Goal: Information Seeking & Learning: Learn about a topic

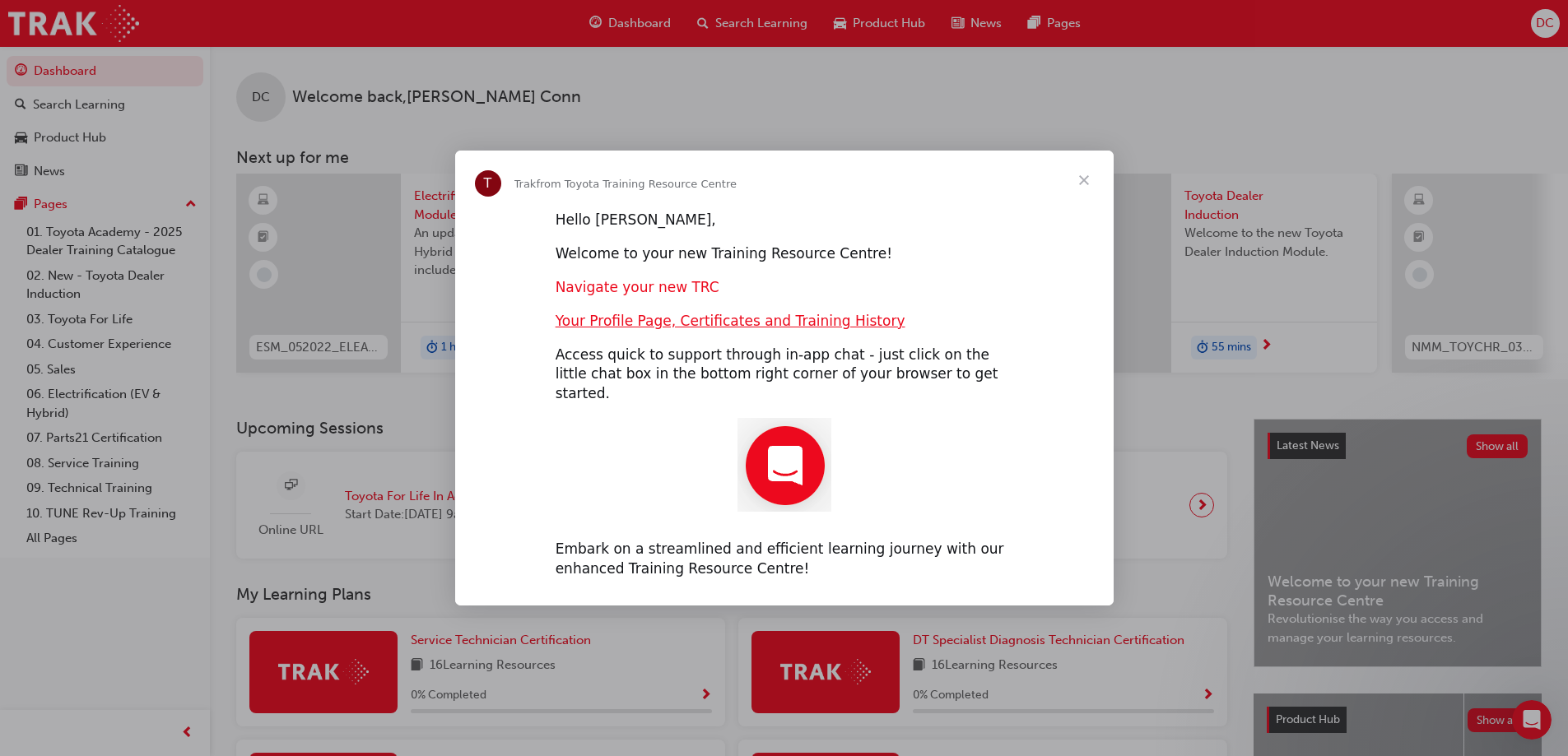
click at [636, 295] on link "Navigate your new TRC" at bounding box center [638, 286] width 164 height 16
click at [1088, 192] on span "Close" at bounding box center [1084, 179] width 59 height 59
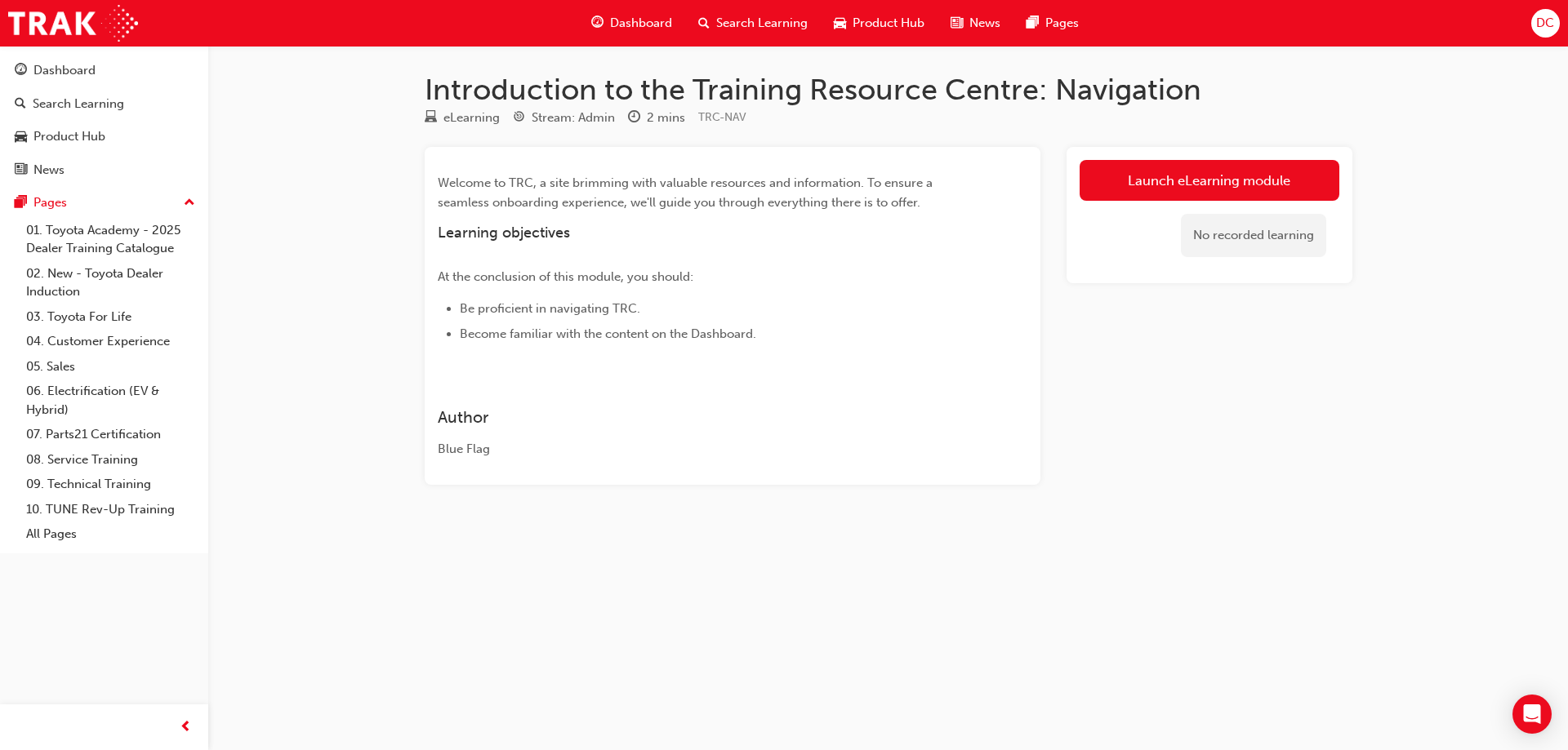
click at [783, 19] on span "Search Learning" at bounding box center [762, 24] width 92 height 19
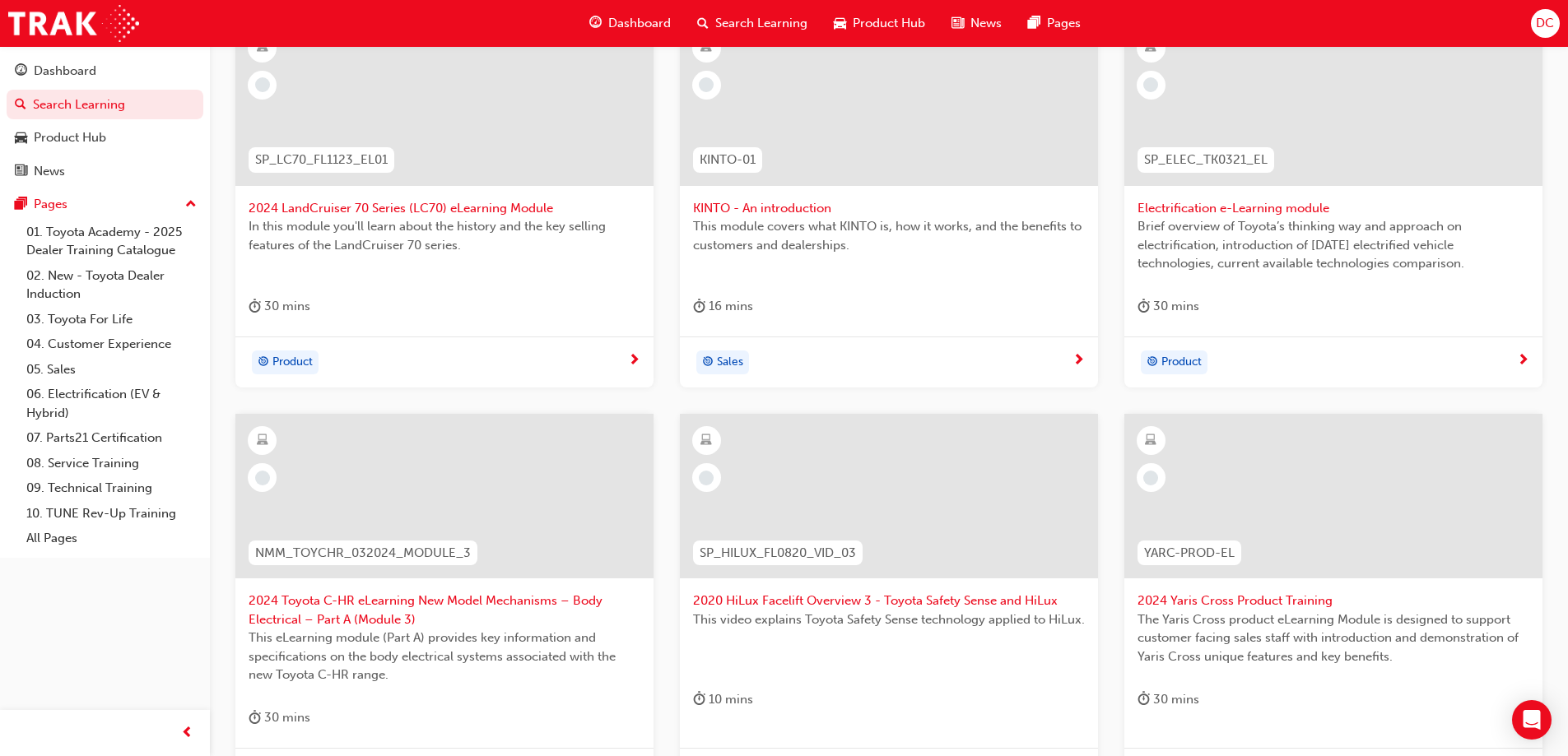
scroll to position [28, 0]
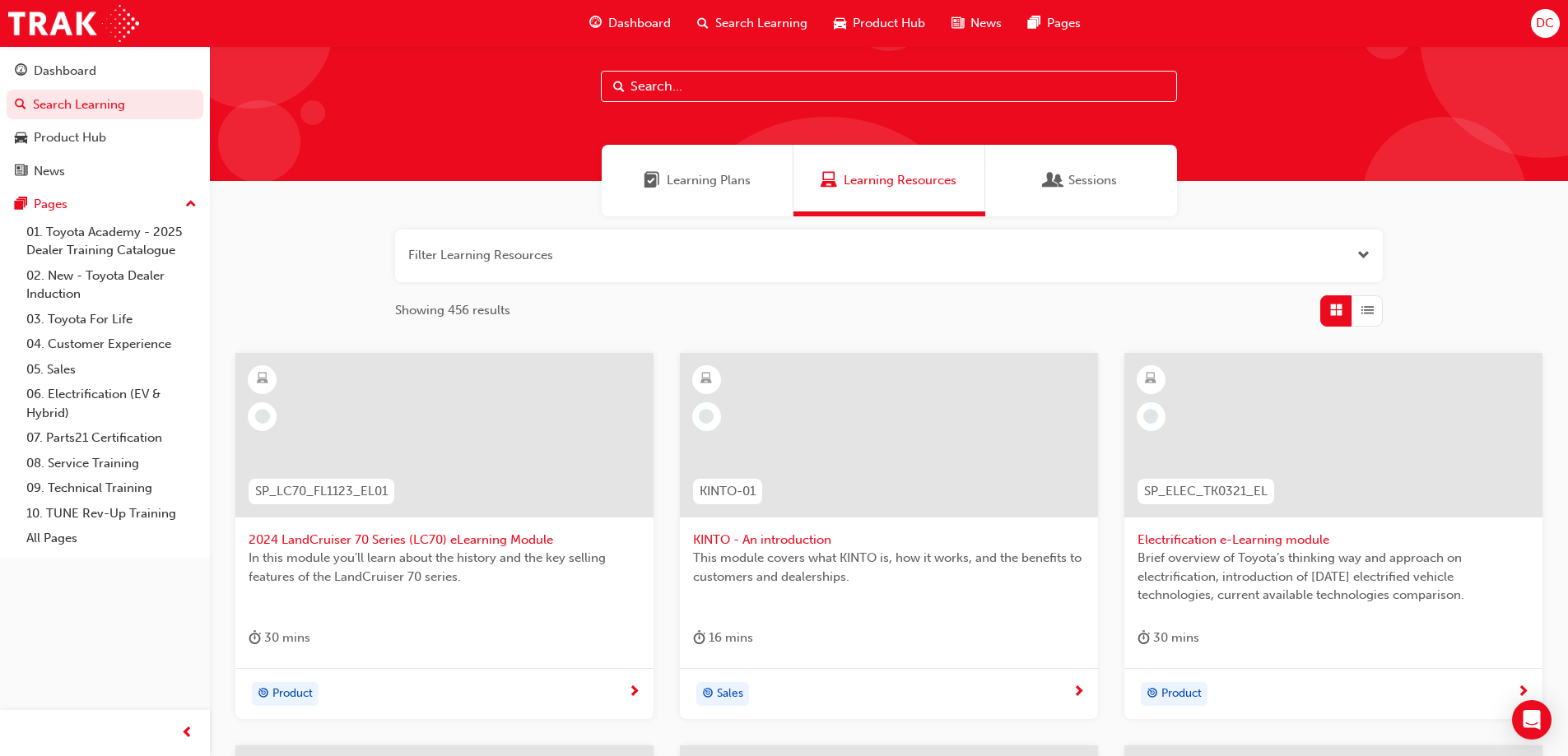
click at [685, 179] on span "Learning Plans" at bounding box center [708, 180] width 84 height 19
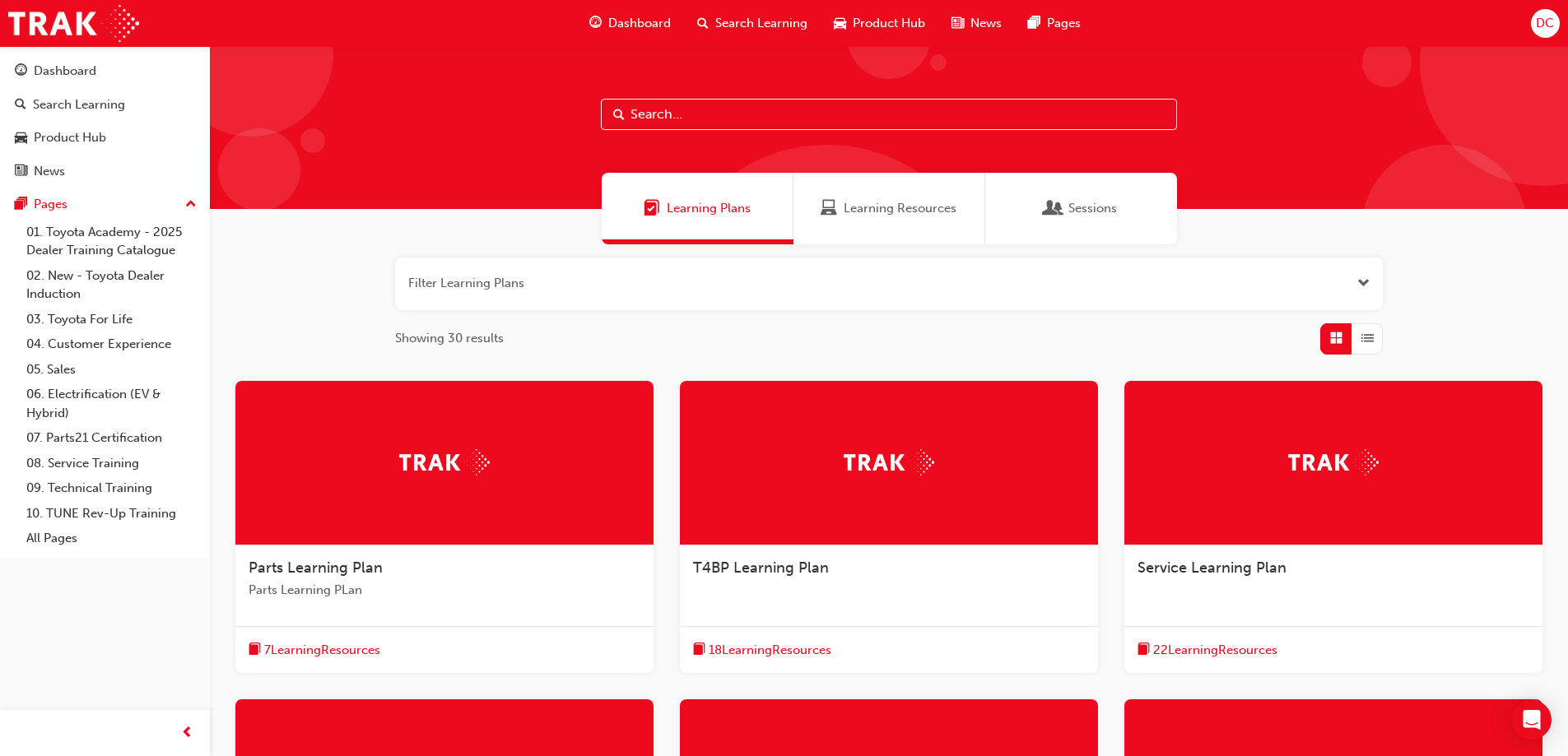
click at [637, 119] on input "text" at bounding box center [889, 114] width 576 height 31
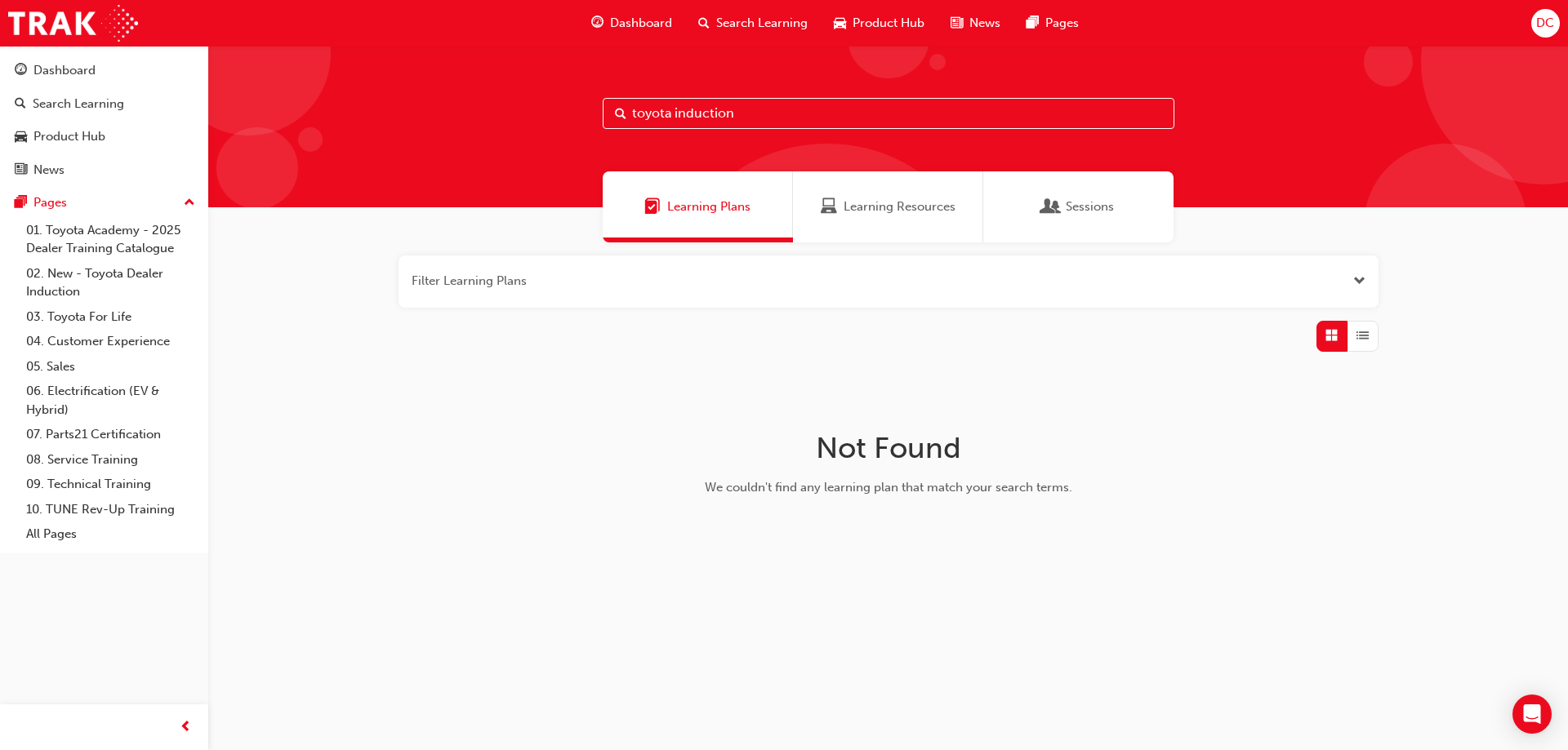
click at [753, 114] on input "toyota induction" at bounding box center [888, 113] width 571 height 31
drag, startPoint x: 675, startPoint y: 114, endPoint x: 769, endPoint y: 108, distance: 94.2
click at [769, 108] on input "toyota induction" at bounding box center [888, 113] width 571 height 31
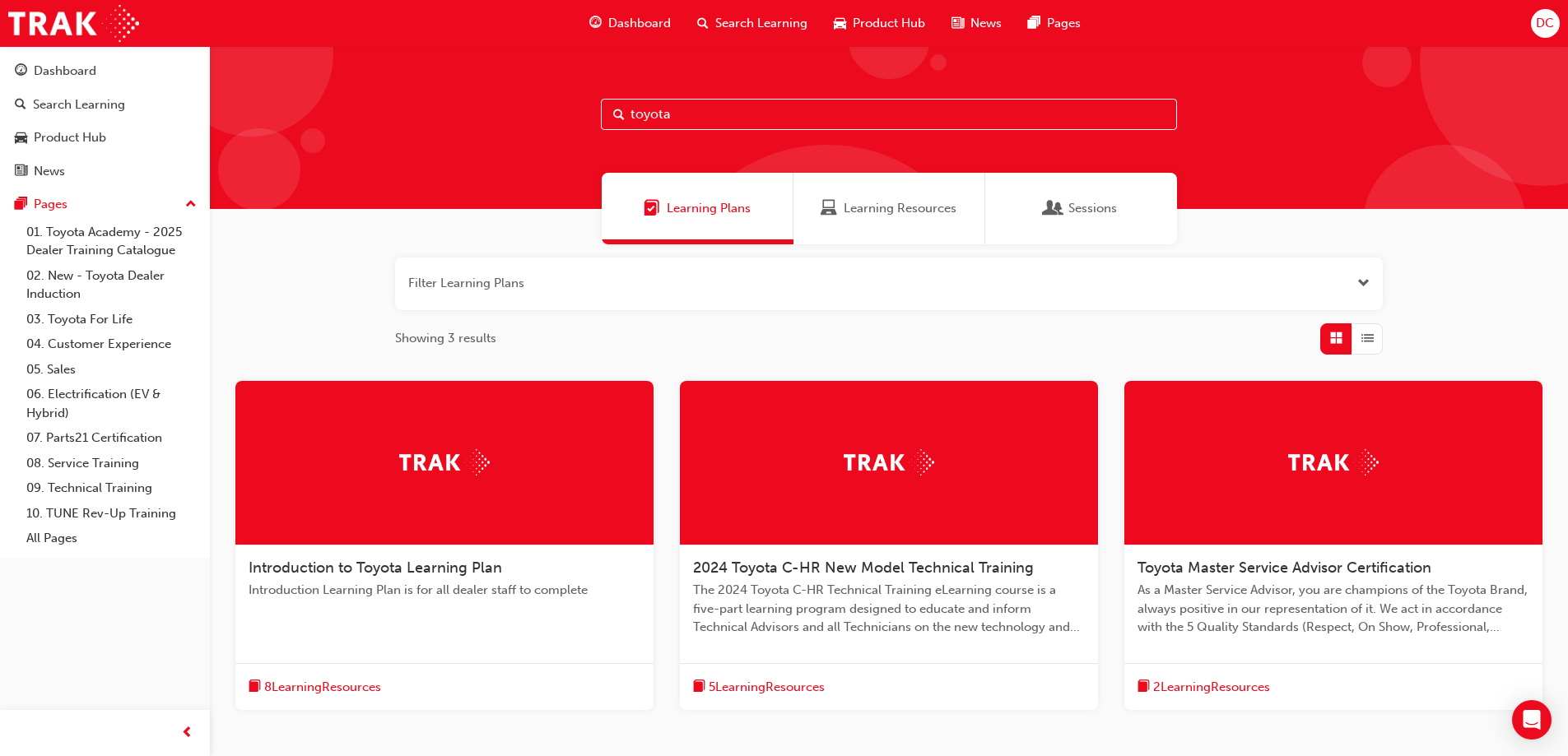
type input "toyota"
click at [346, 578] on div "Introduction to Toyota Learning Plan Introduction Learning Plan is for all deal…" at bounding box center [444, 586] width 418 height 81
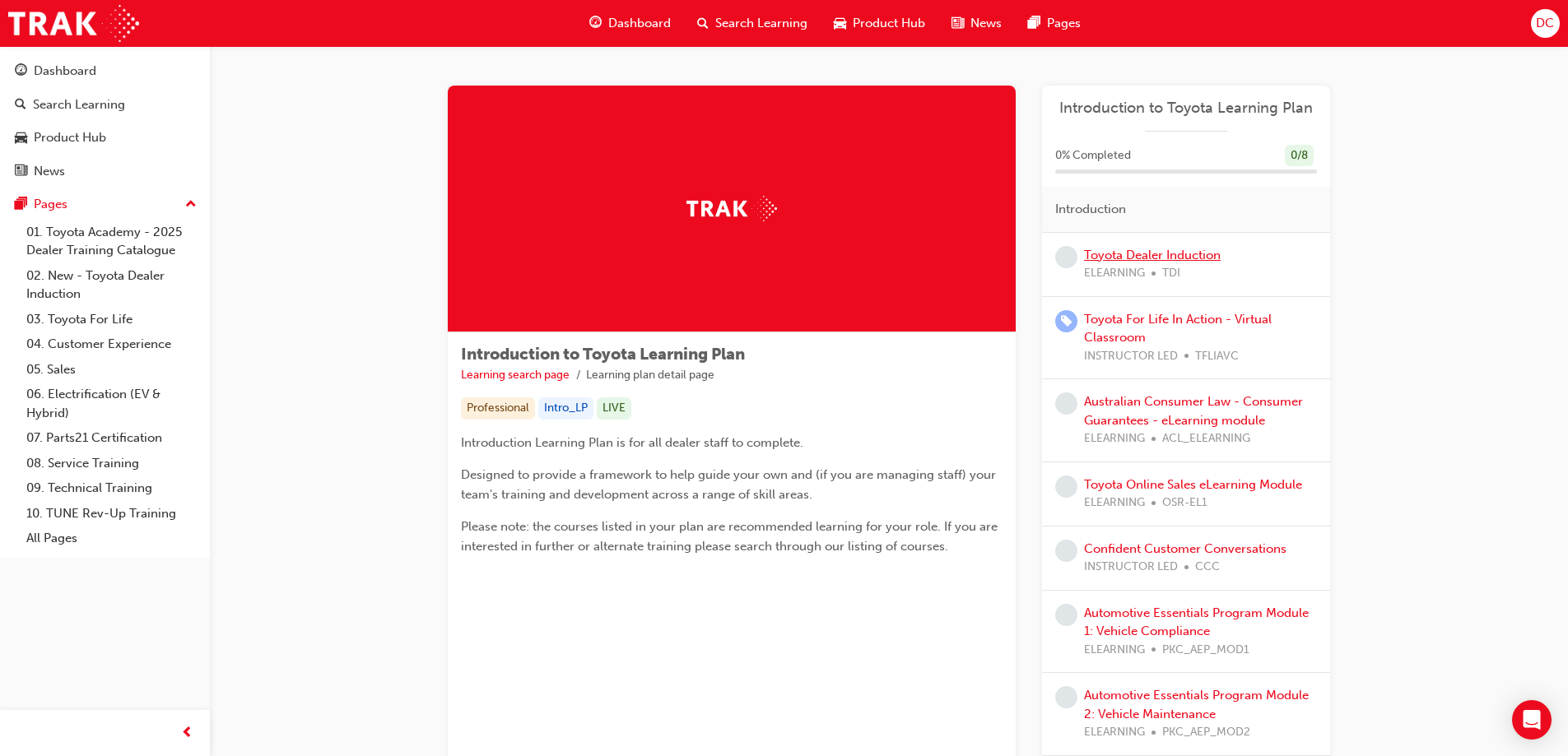
click at [1125, 249] on link "Toyota Dealer Induction" at bounding box center [1153, 255] width 137 height 14
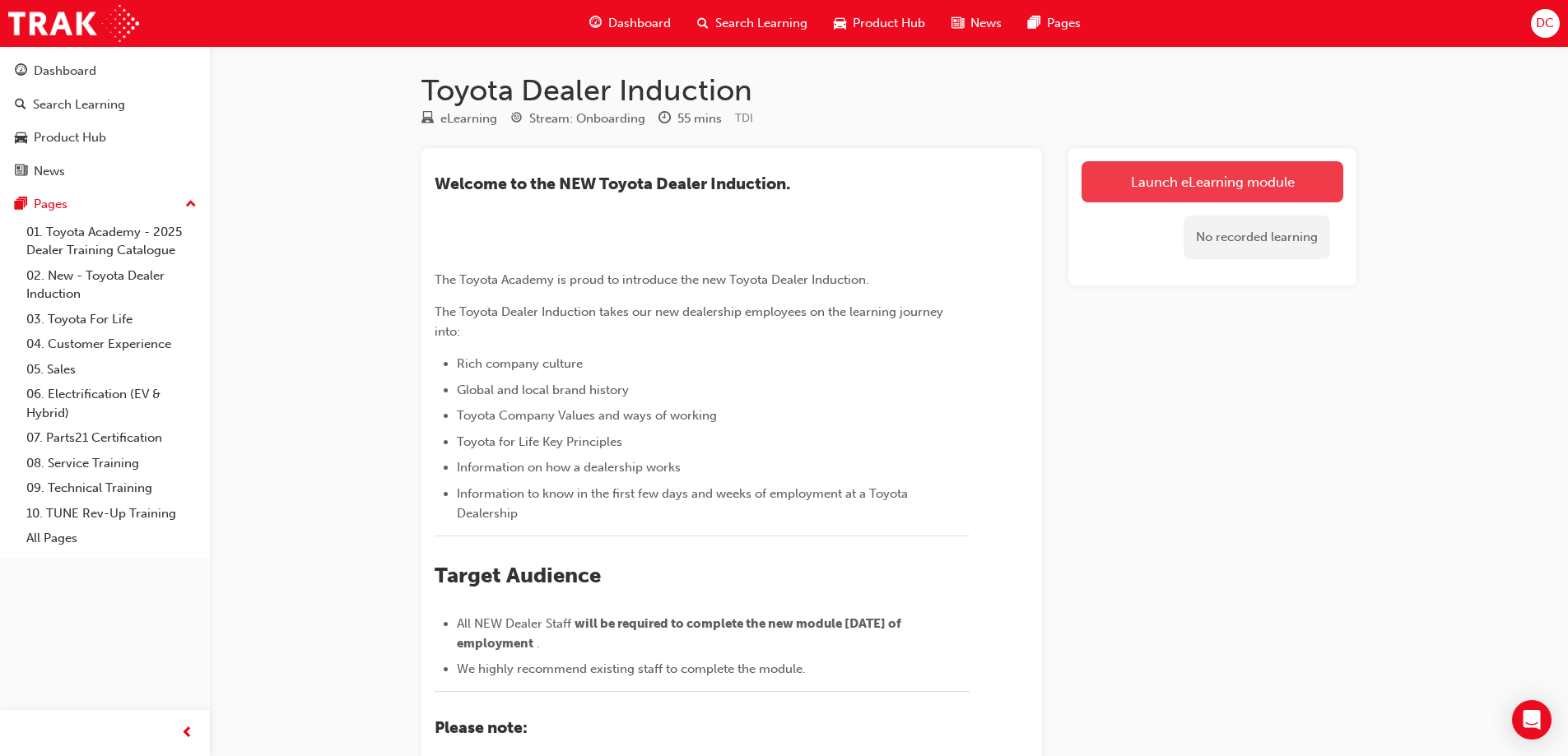
click at [1192, 171] on link "Launch eLearning module" at bounding box center [1212, 181] width 261 height 41
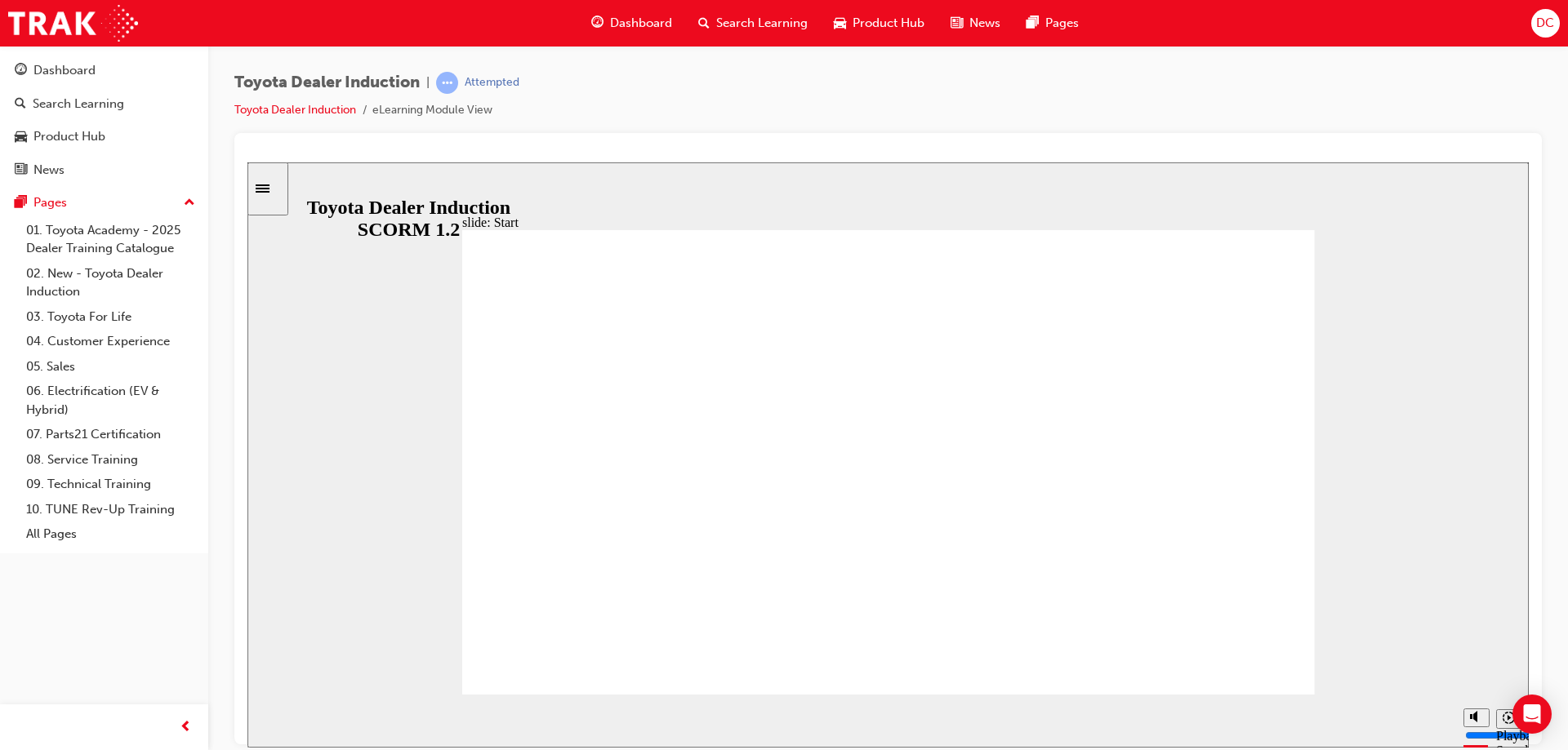
type input "18900"
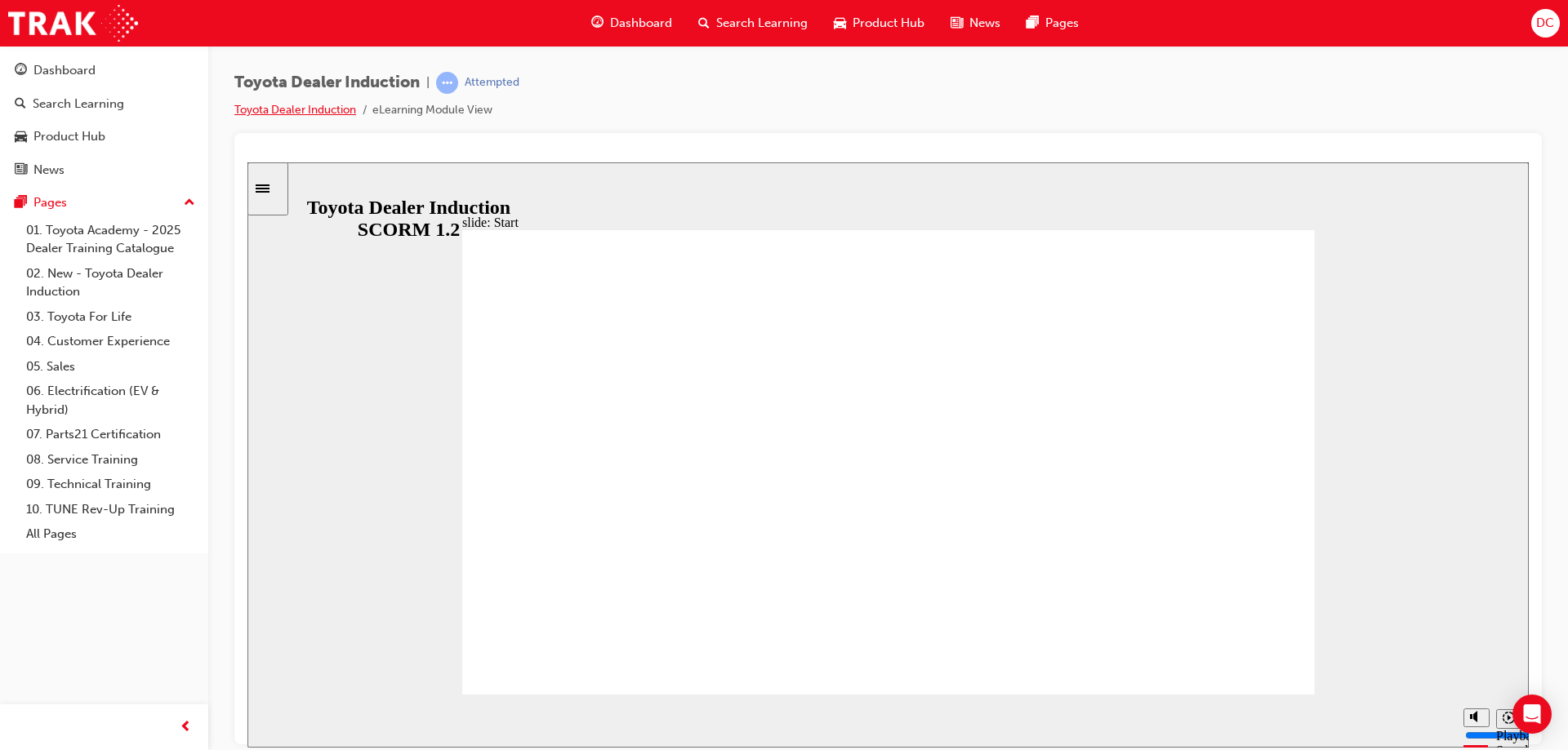
click at [299, 114] on link "Toyota Dealer Induction" at bounding box center [295, 109] width 122 height 14
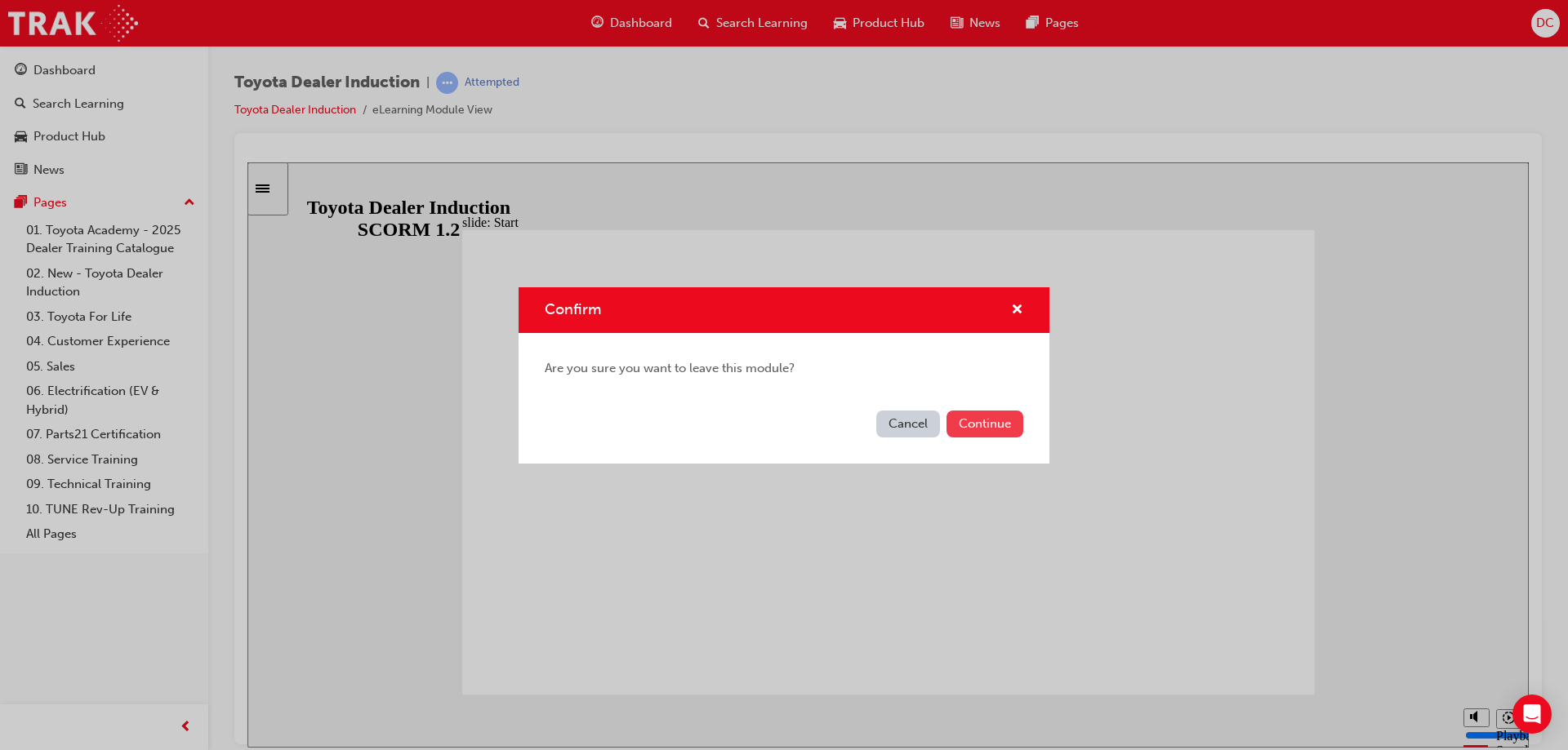
click at [973, 425] on button "Continue" at bounding box center [985, 424] width 77 height 27
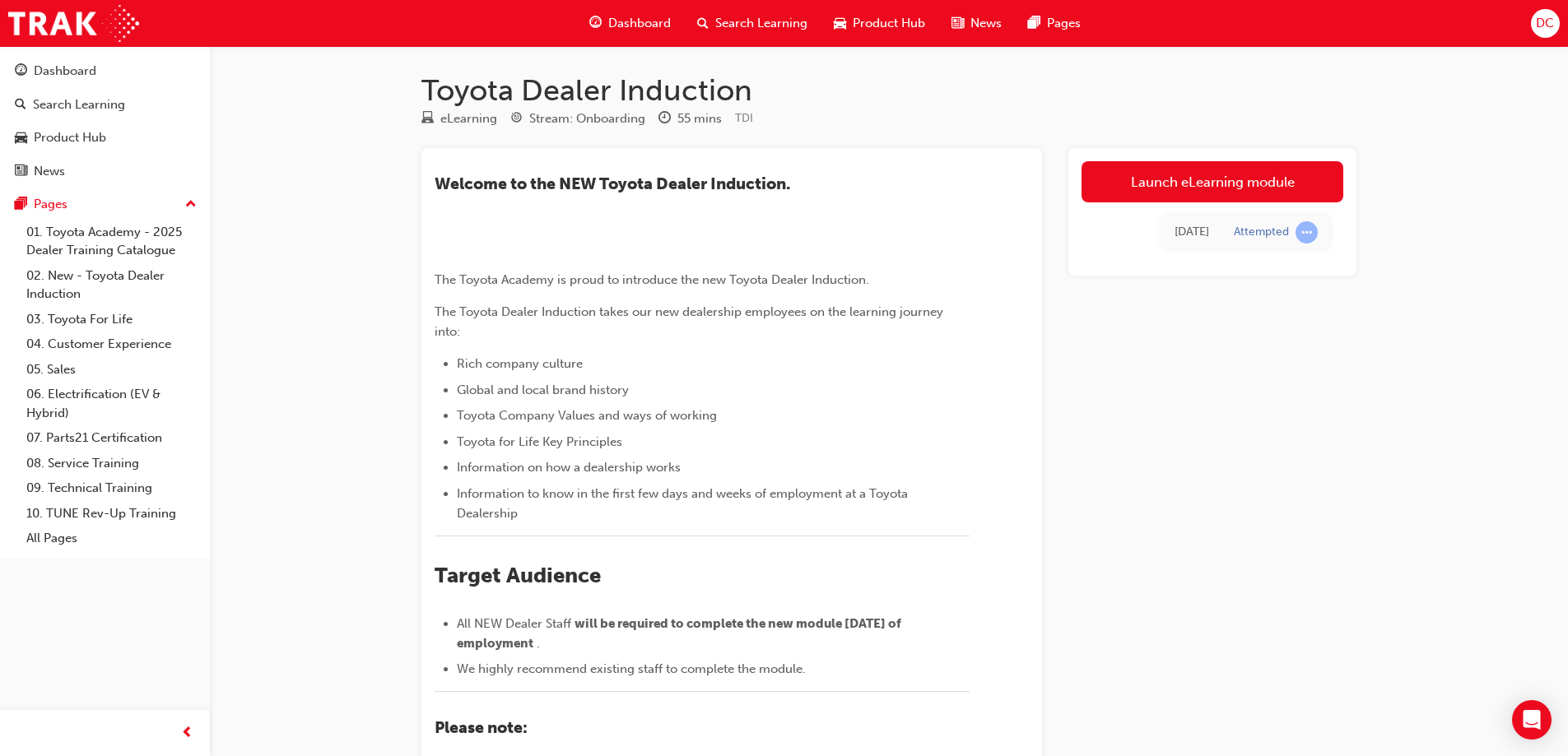
click at [723, 22] on span "Search Learning" at bounding box center [761, 24] width 93 height 19
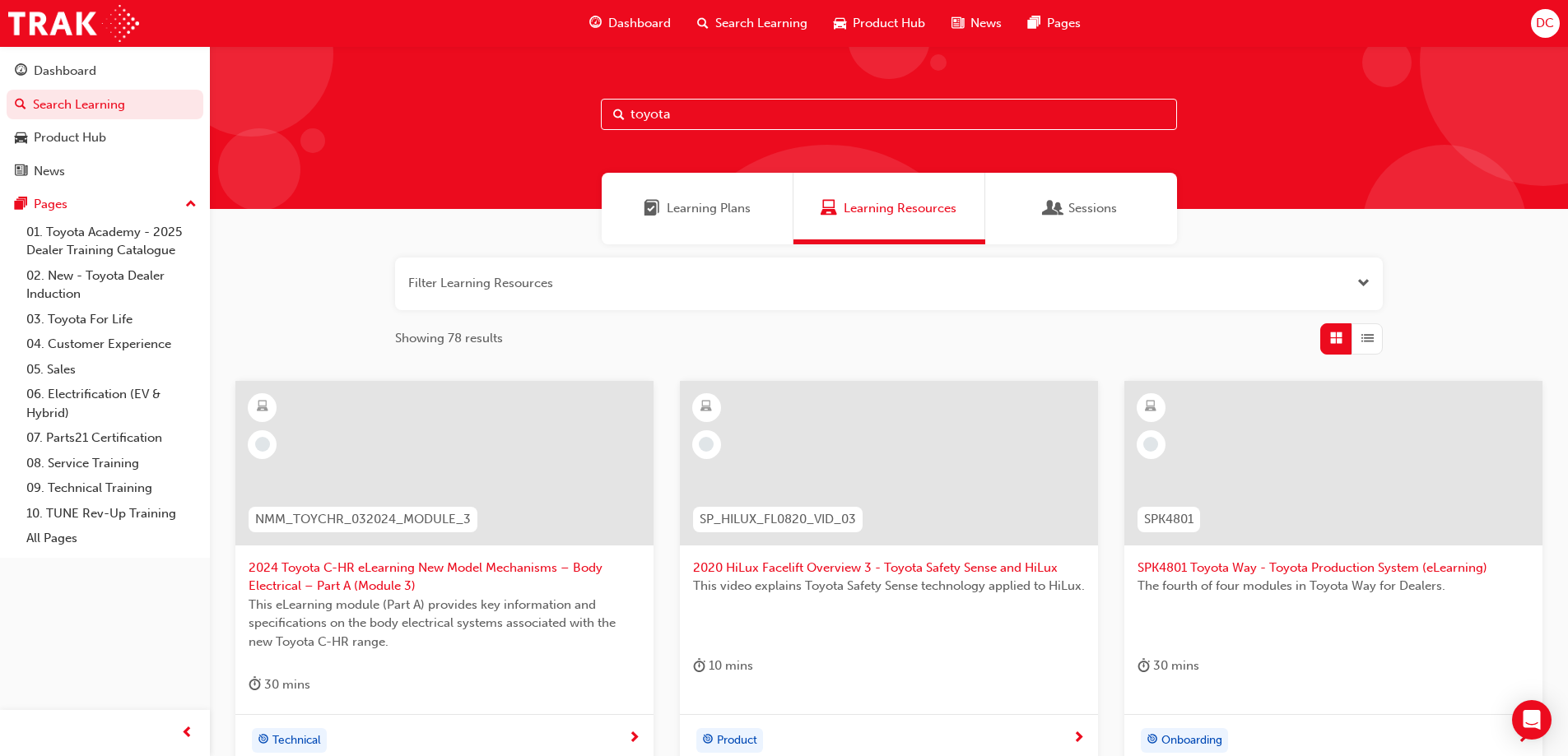
click at [683, 233] on div "Learning Plans" at bounding box center [698, 208] width 192 height 71
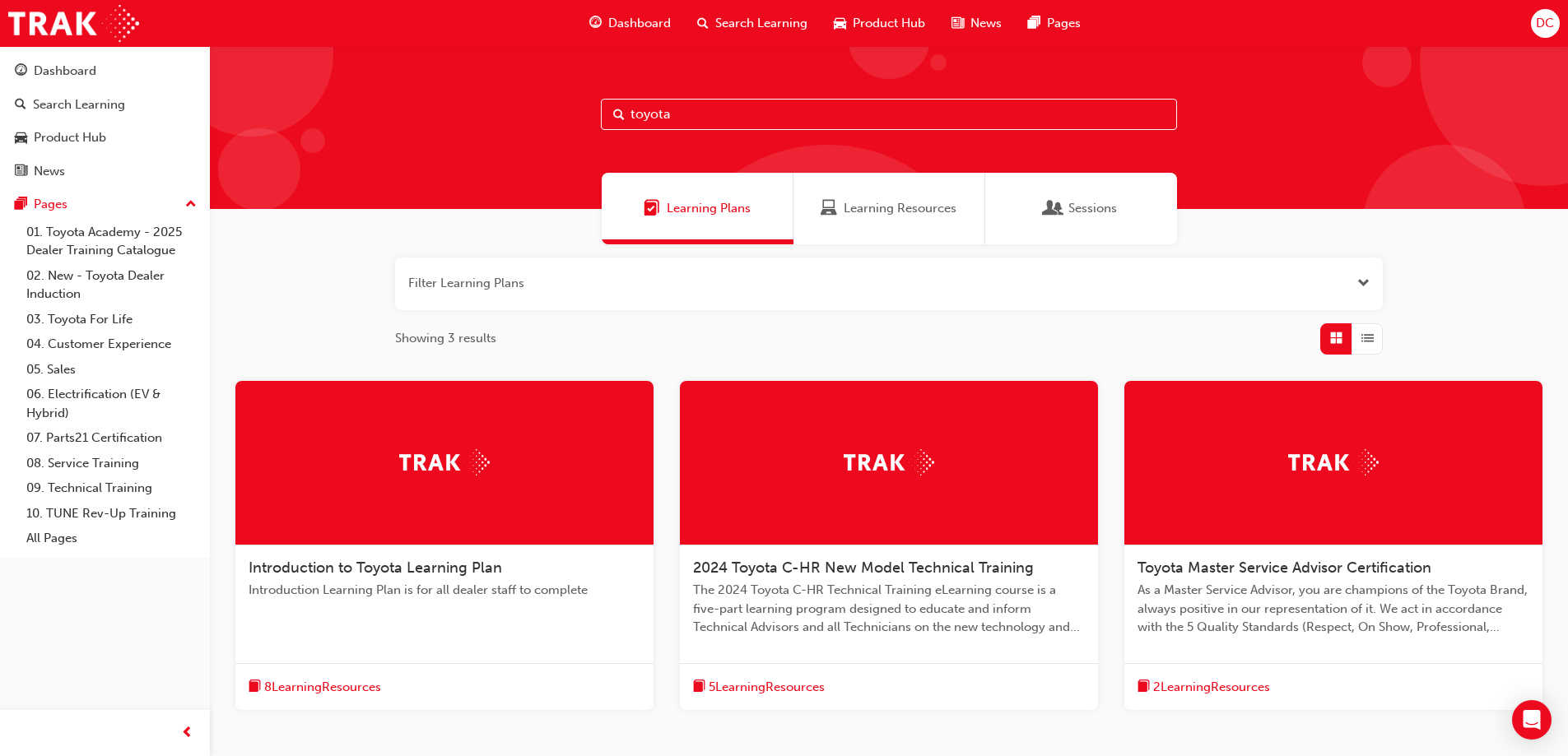
click at [890, 211] on span "Learning Resources" at bounding box center [899, 208] width 113 height 19
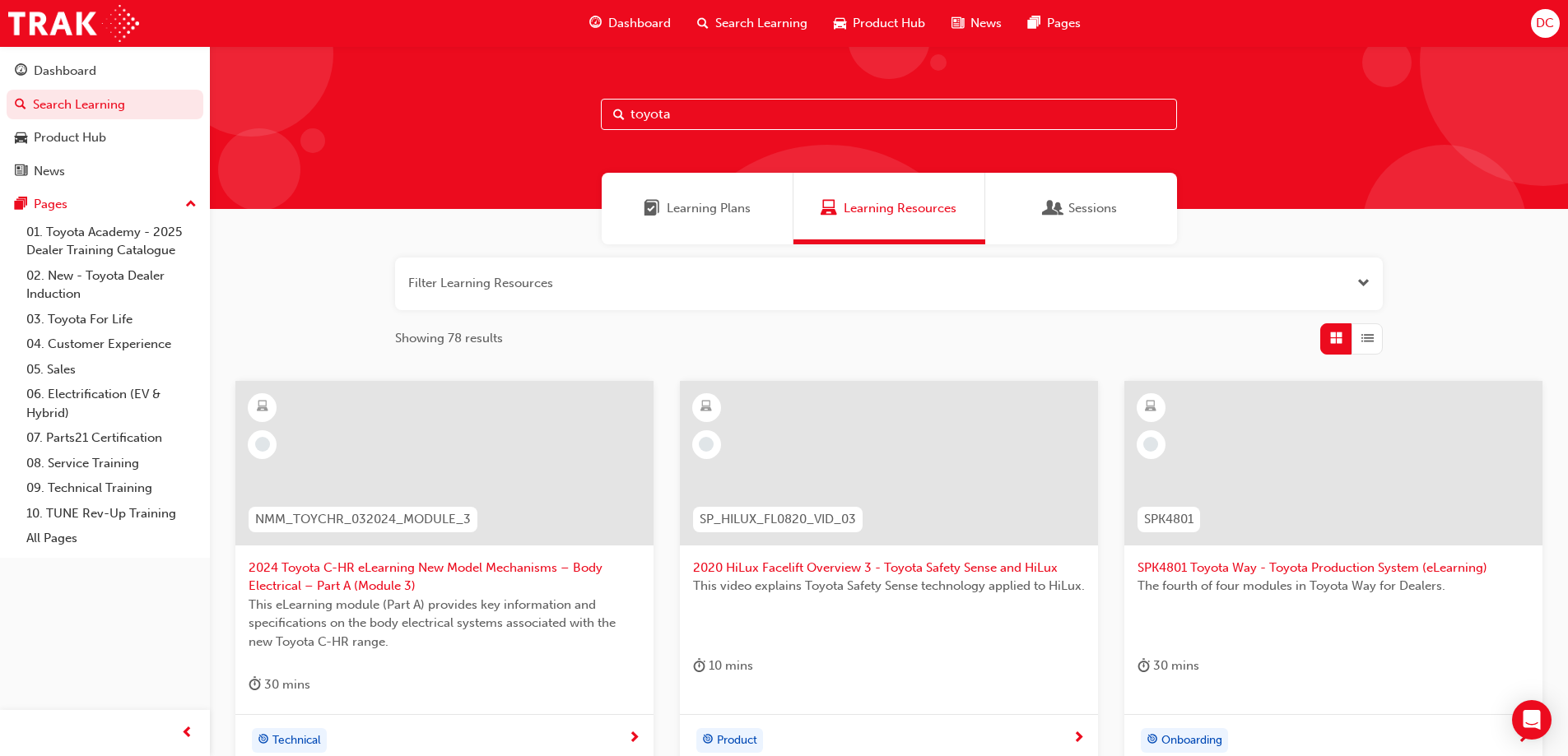
click at [1077, 223] on div "Sessions" at bounding box center [1081, 208] width 192 height 71
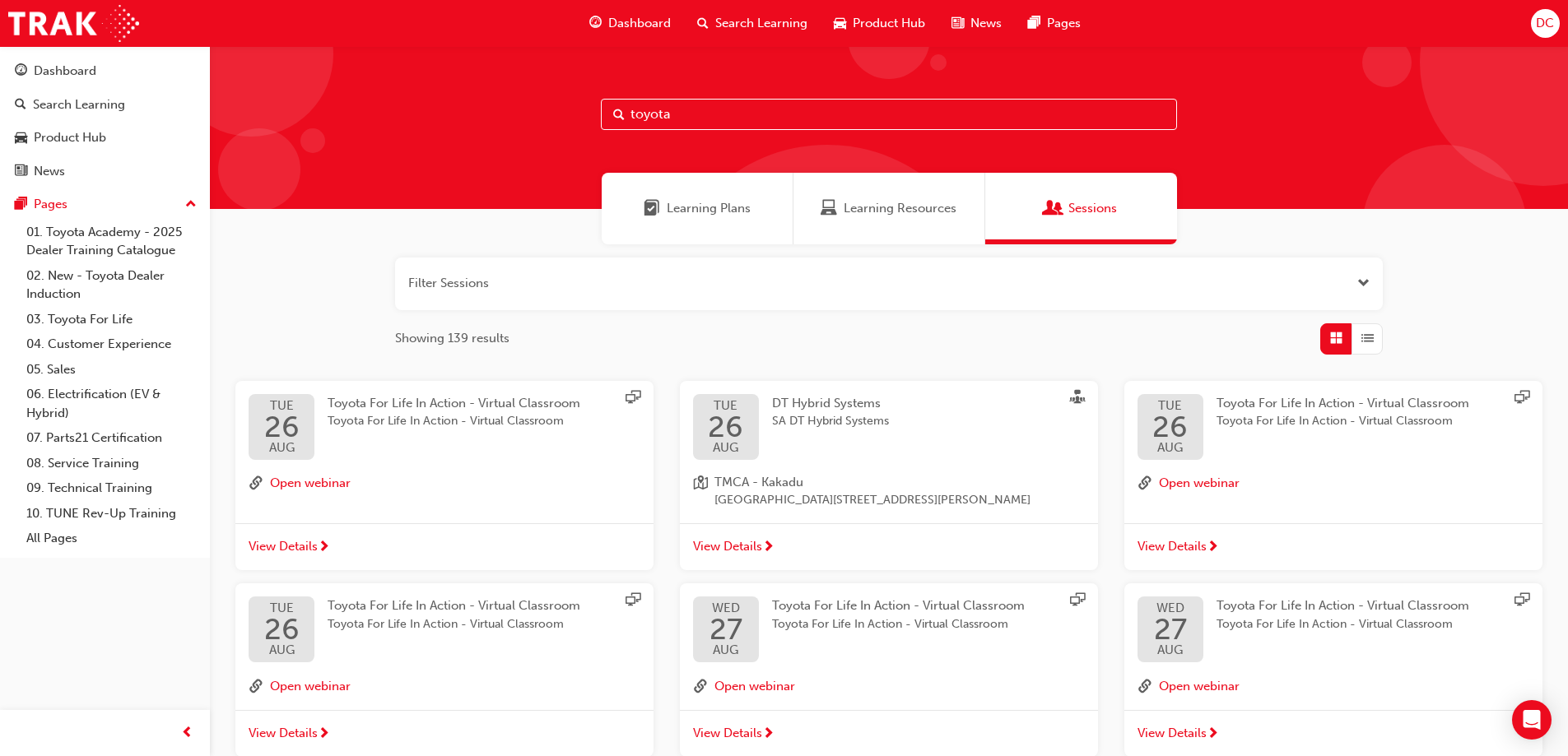
click at [696, 204] on span "Learning Plans" at bounding box center [708, 208] width 84 height 19
